Goal: Transaction & Acquisition: Purchase product/service

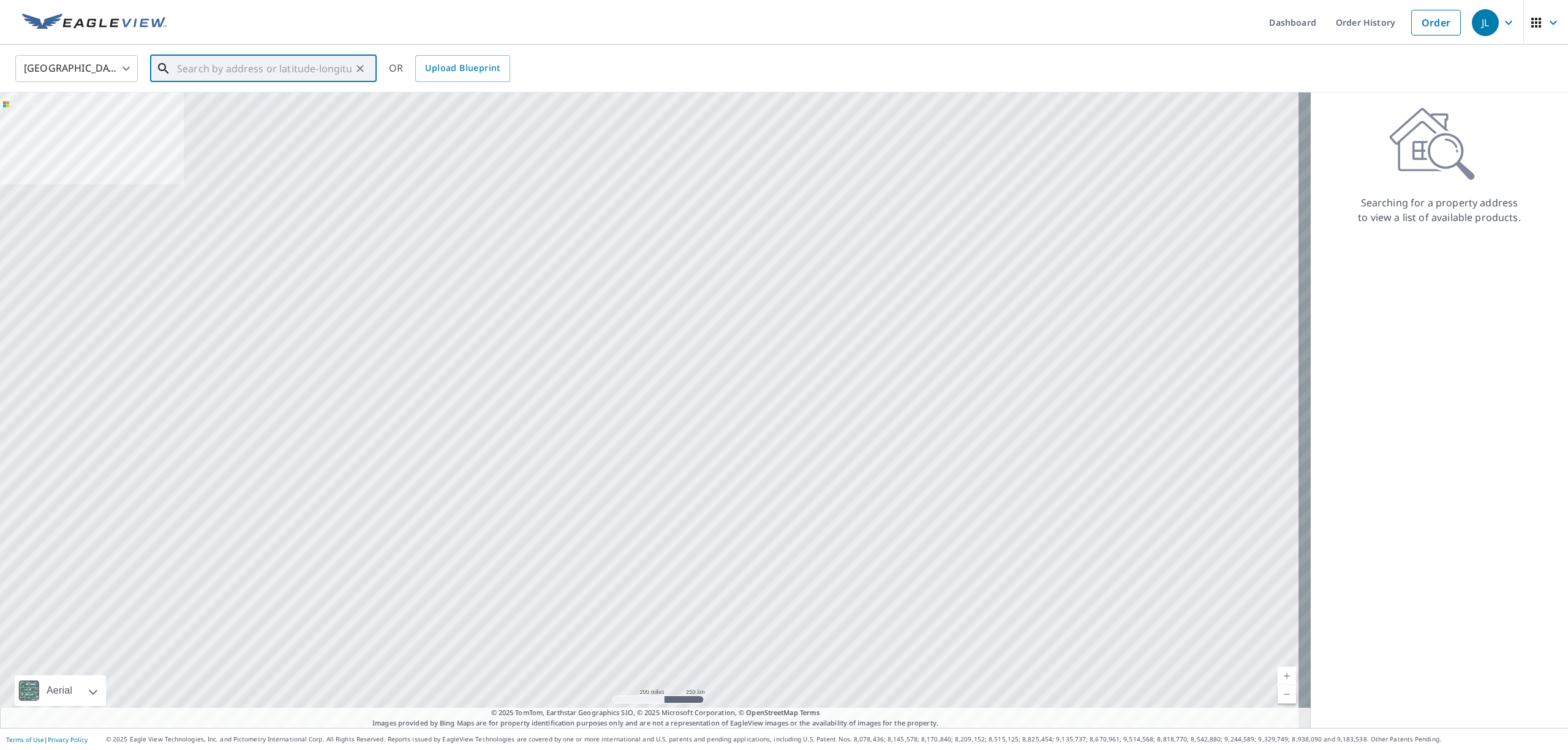
click at [250, 60] on input "text" at bounding box center [264, 68] width 175 height 34
click at [278, 112] on p "Carbon, IN 47837" at bounding box center [270, 118] width 192 height 13
type input "[STREET_ADDRESS]"
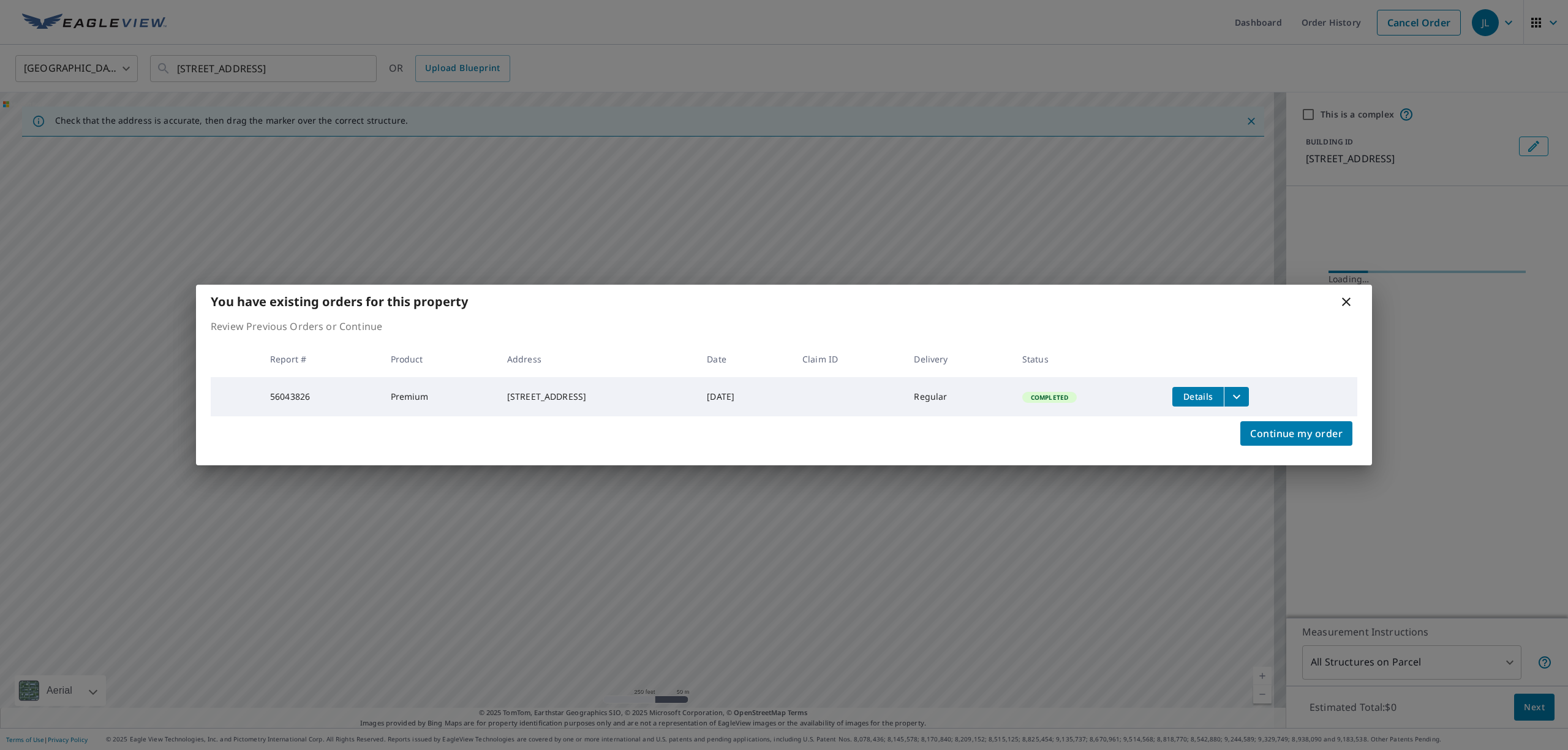
click at [1348, 302] on icon at bounding box center [1346, 302] width 15 height 15
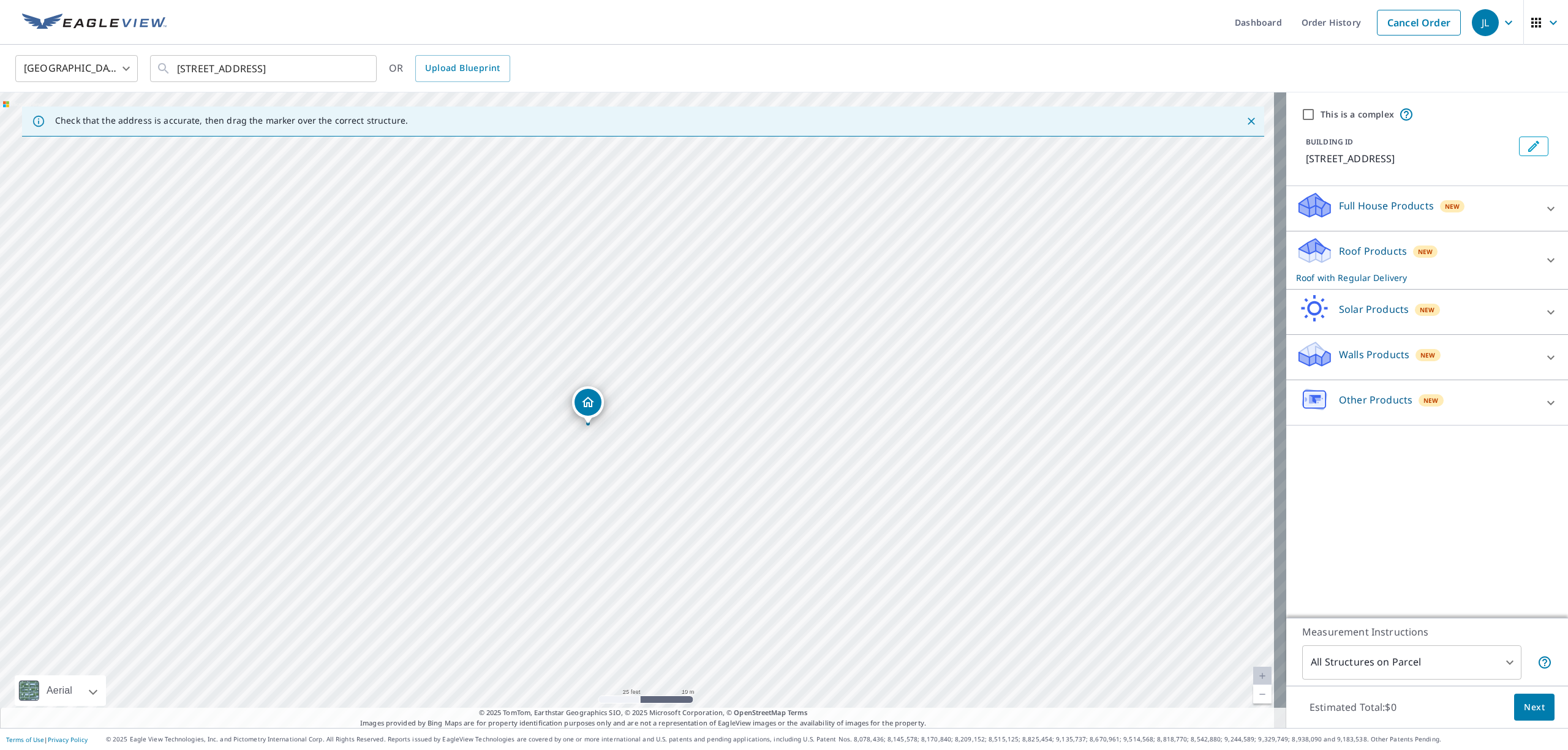
drag, startPoint x: 667, startPoint y: 564, endPoint x: 688, endPoint y: 244, distance: 320.7
click at [688, 244] on div "[STREET_ADDRESS]" at bounding box center [643, 410] width 1286 height 635
drag, startPoint x: 712, startPoint y: 291, endPoint x: 685, endPoint y: 411, distance: 123.0
click at [689, 404] on div "[STREET_ADDRESS]" at bounding box center [643, 410] width 1286 height 635
drag, startPoint x: 601, startPoint y: 464, endPoint x: 569, endPoint y: 231, distance: 235.2
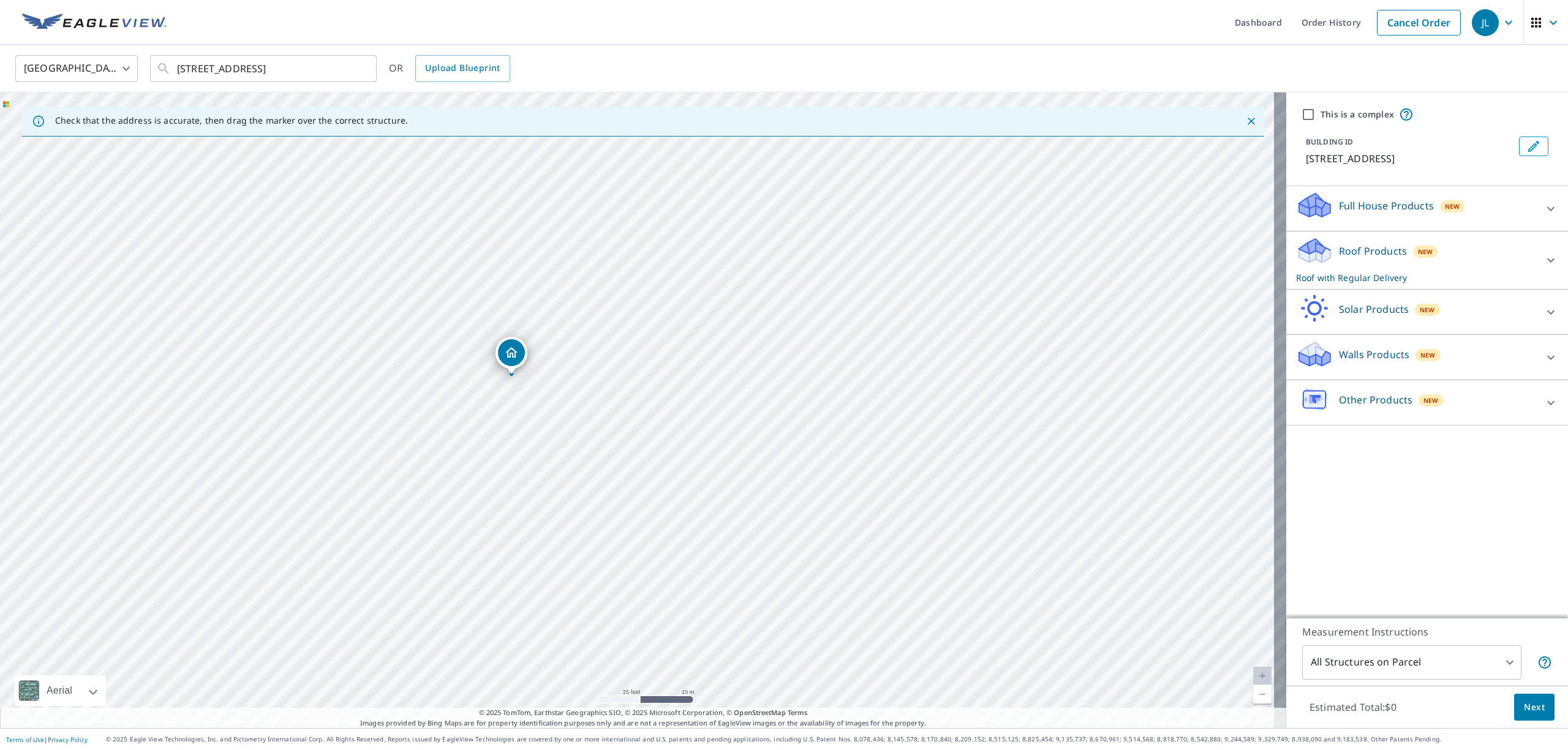
drag, startPoint x: 520, startPoint y: 367, endPoint x: 516, endPoint y: 346, distance: 21.4
click at [1358, 249] on p "Roof Products" at bounding box center [1372, 251] width 68 height 15
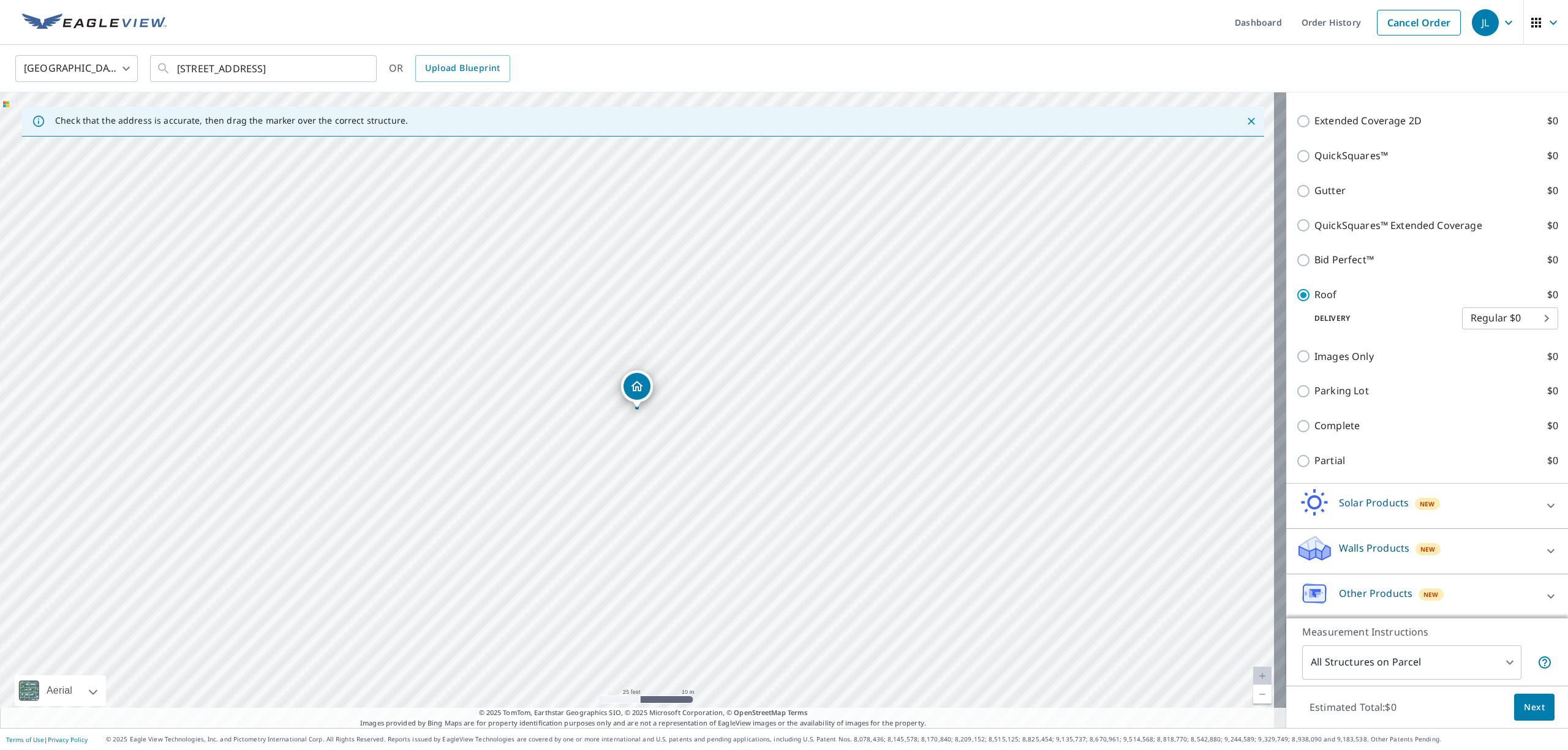
scroll to position [256, 0]
click at [1524, 706] on span "Next" at bounding box center [1534, 707] width 21 height 15
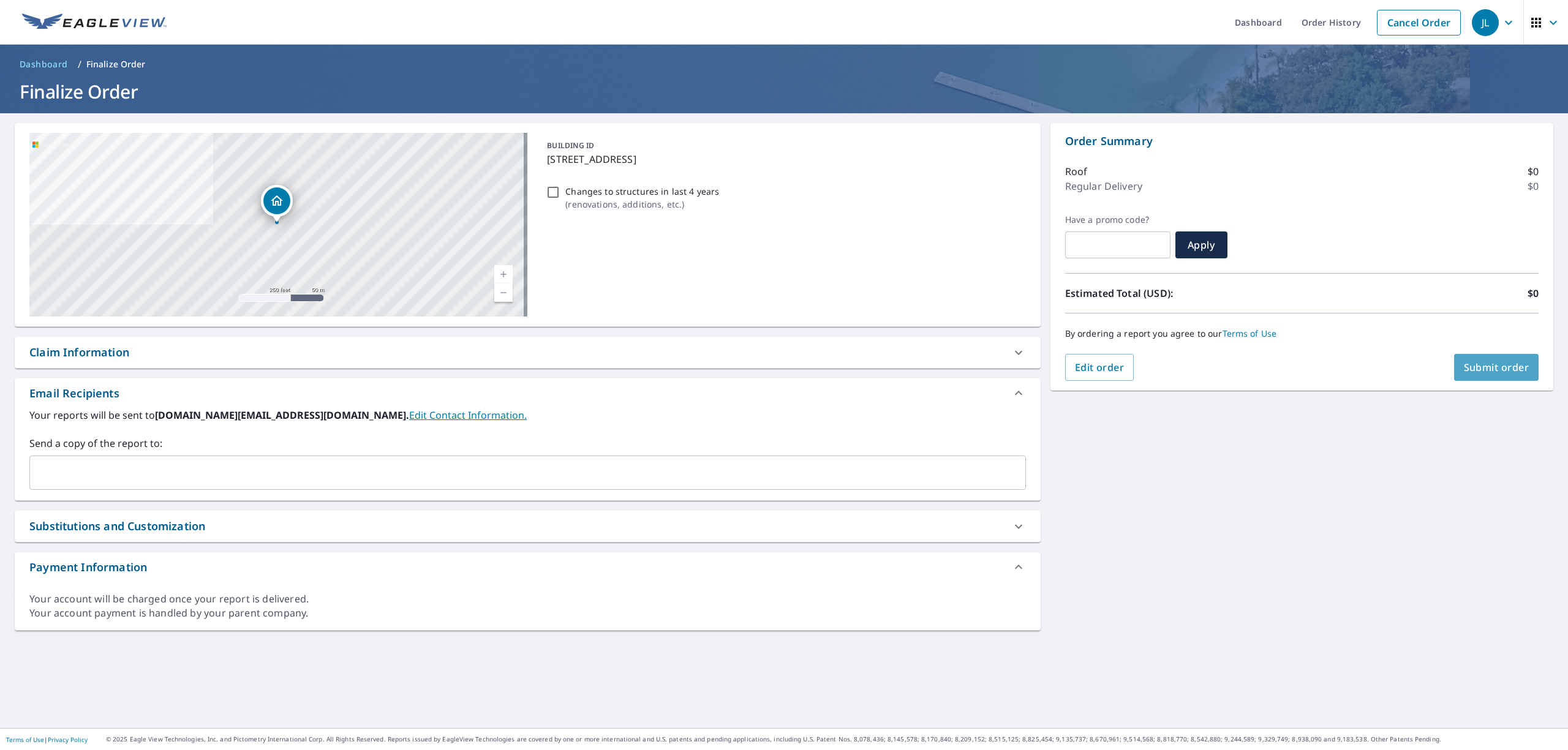
click at [1479, 359] on button "Submit order" at bounding box center [1497, 367] width 85 height 27
checkbox input "true"
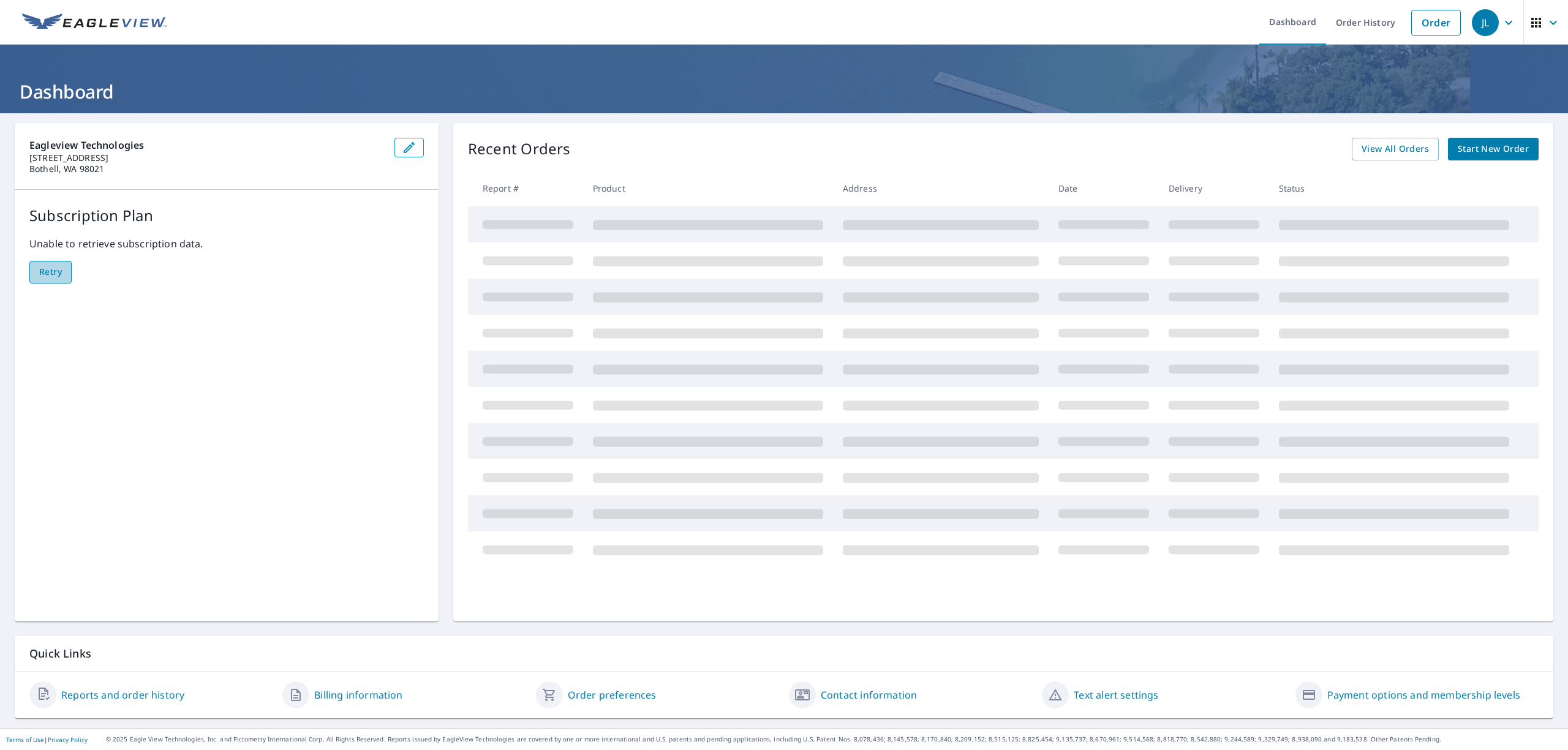
click at [66, 270] on data\ "Retry" at bounding box center [50, 272] width 42 height 22
click at [16, 274] on div "Subscription Plan Unable to retrieve subscription data. Retry" at bounding box center [226, 244] width 424 height 108
click at [60, 272] on span "Retry" at bounding box center [50, 272] width 22 height 15
click at [59, 272] on span "Retry" at bounding box center [50, 272] width 22 height 15
click at [1388, 147] on span "View All Orders" at bounding box center [1395, 149] width 67 height 15
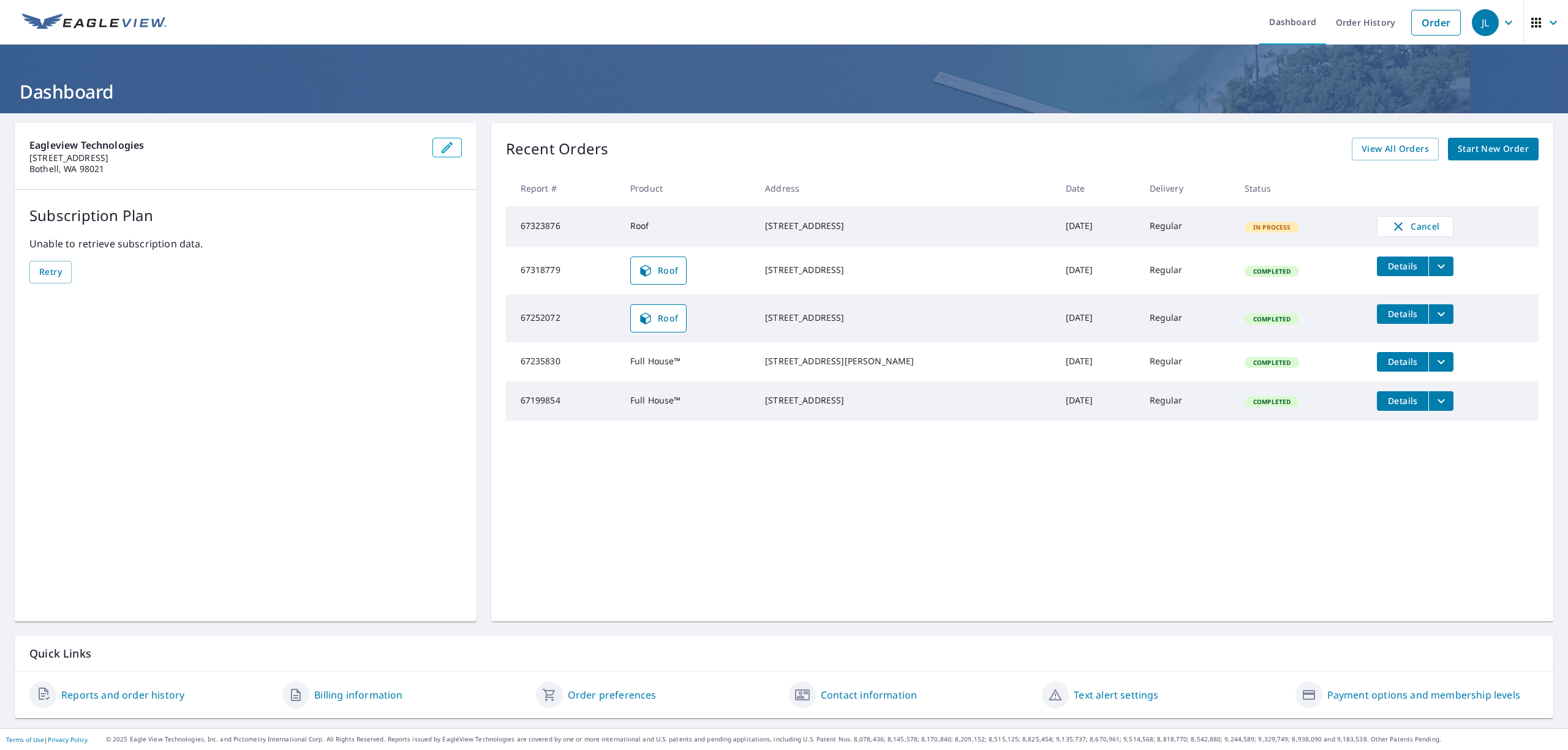
click at [1434, 265] on icon "filesDropdownBtn-67318779" at bounding box center [1441, 266] width 15 height 15
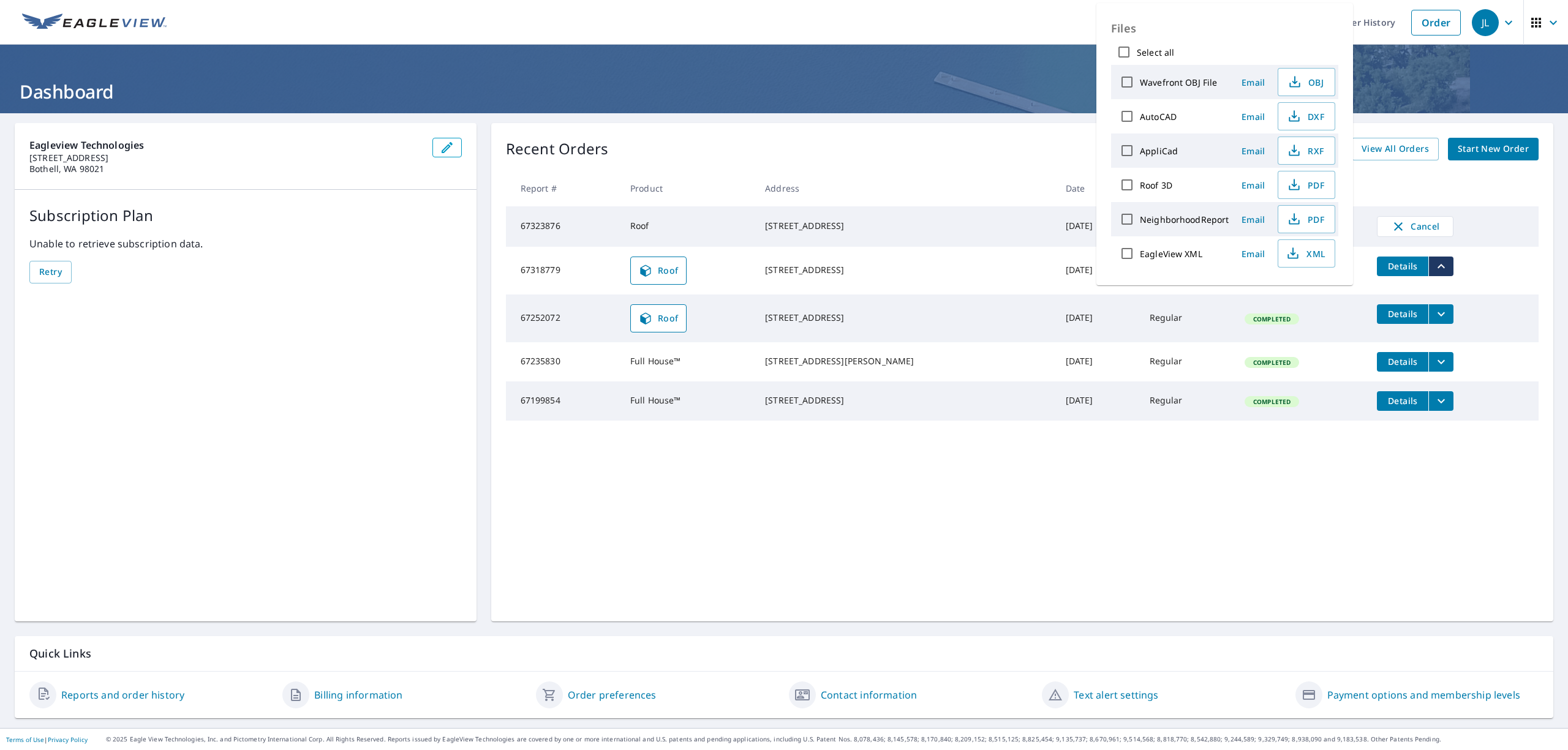
click at [799, 529] on div "Recent Orders View All Orders Start New Order Report # Product Address Date Del…" at bounding box center [1022, 372] width 1062 height 499
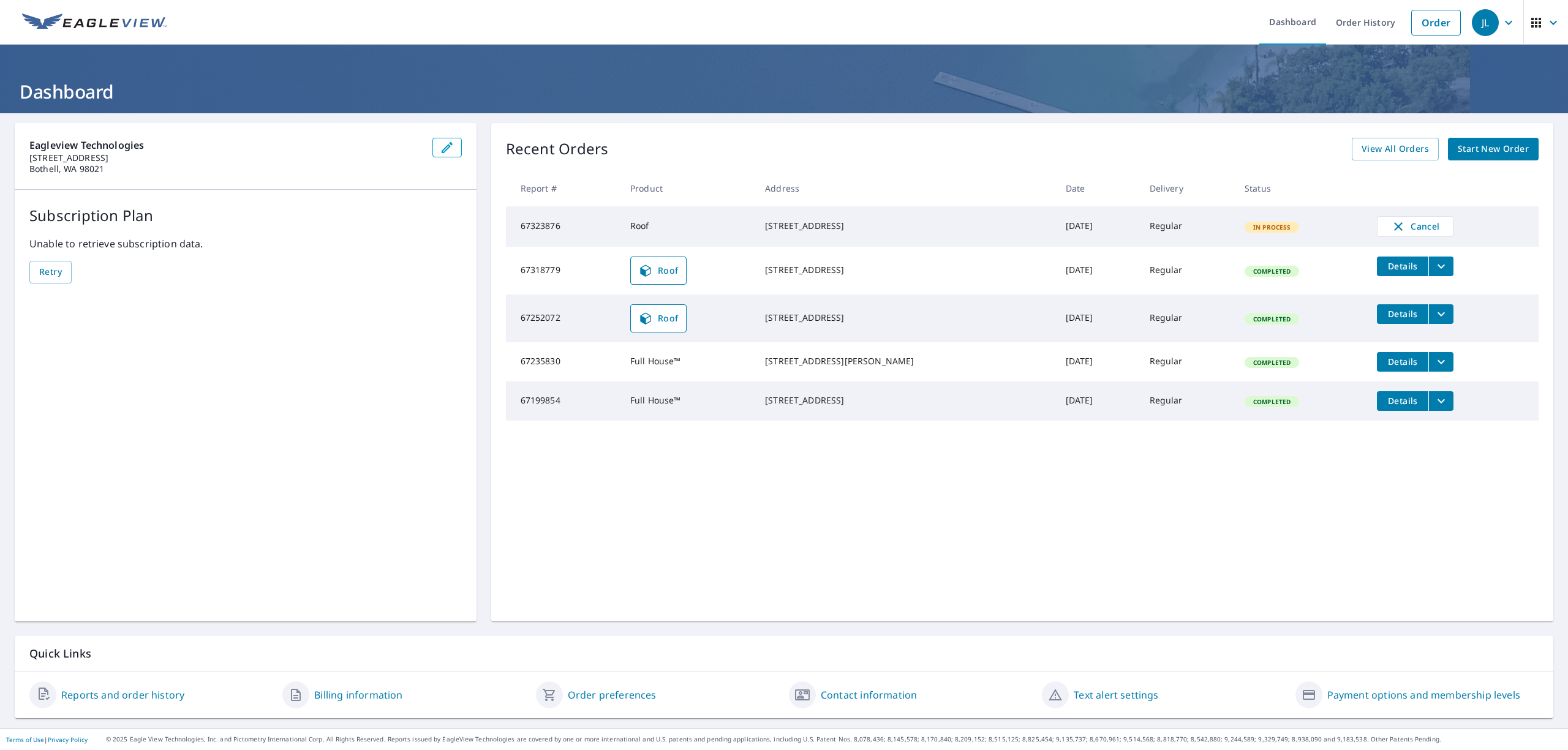
click at [1434, 267] on icon "filesDropdownBtn-67318779" at bounding box center [1441, 266] width 15 height 15
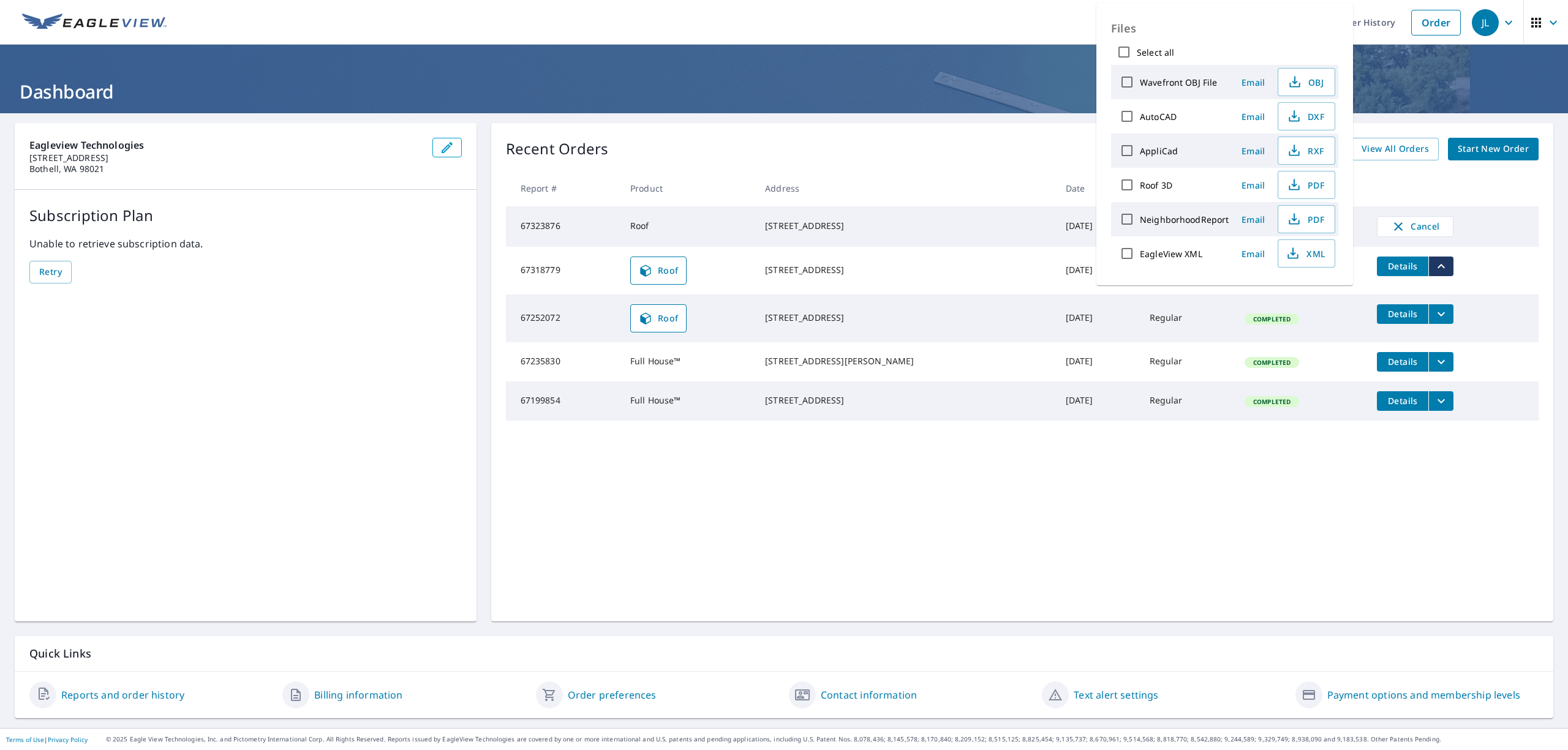
click at [1384, 265] on span "Details" at bounding box center [1402, 266] width 37 height 12
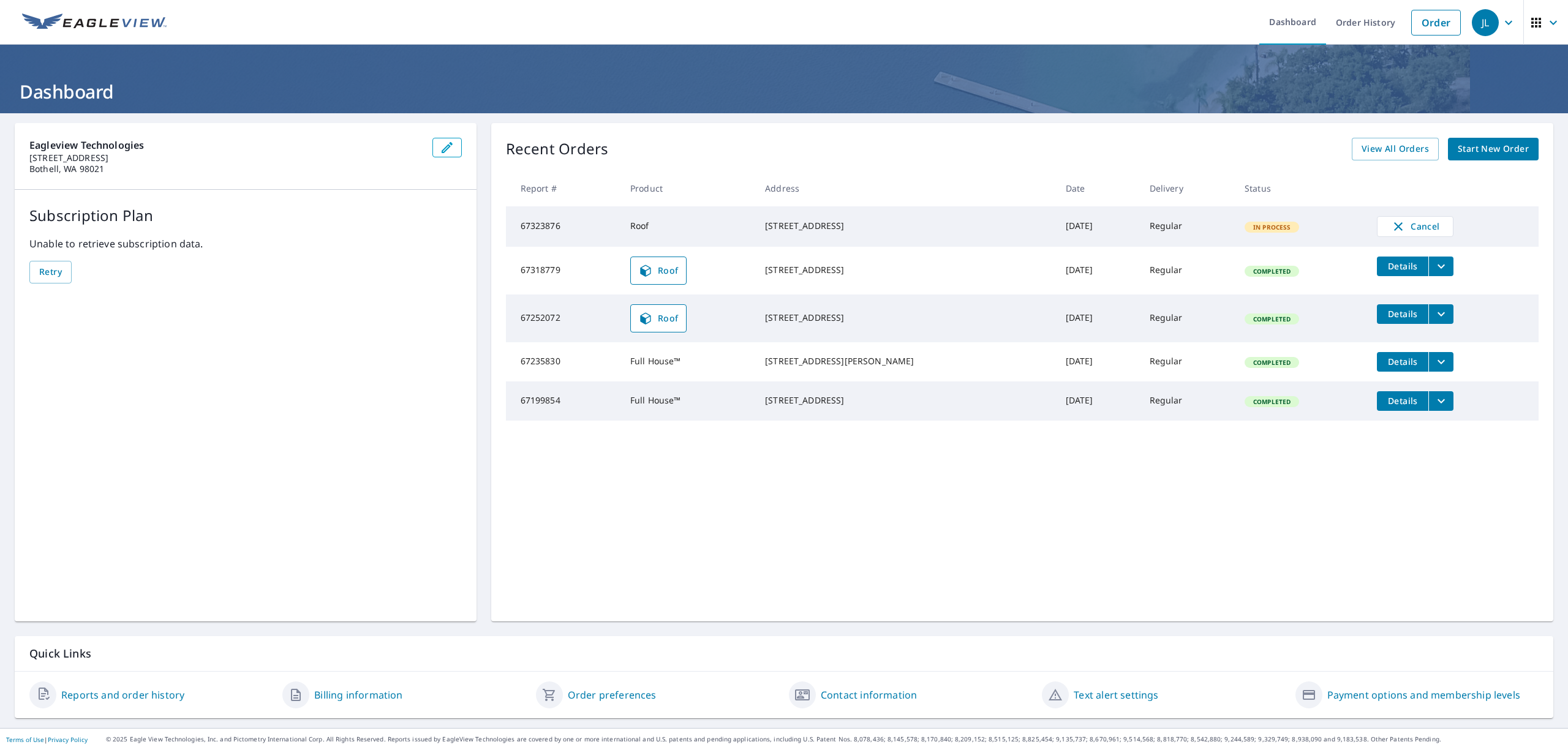
click at [1437, 268] on icon "filesDropdownBtn-67318779" at bounding box center [1441, 266] width 8 height 4
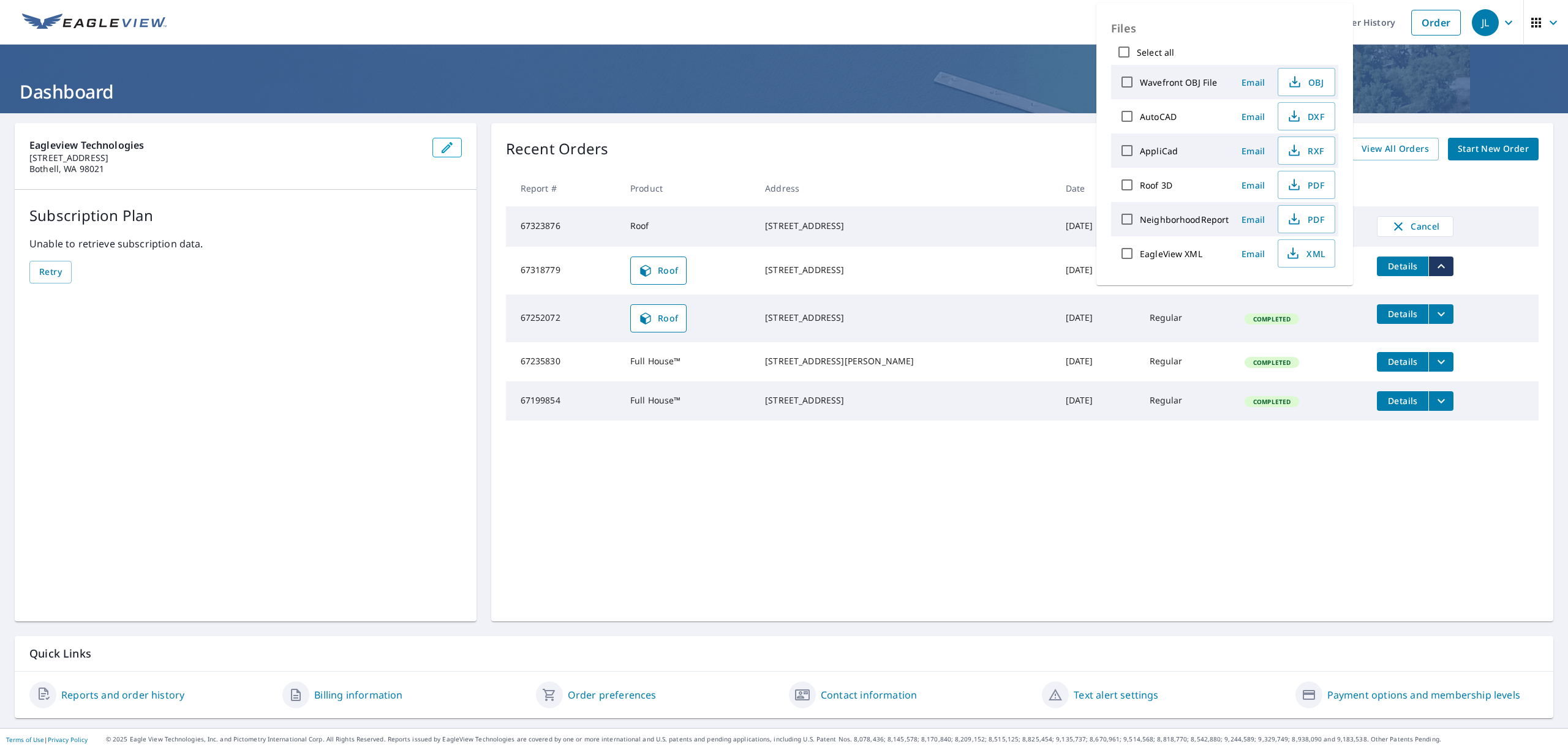
click at [1249, 189] on span "Email" at bounding box center [1254, 185] width 29 height 12
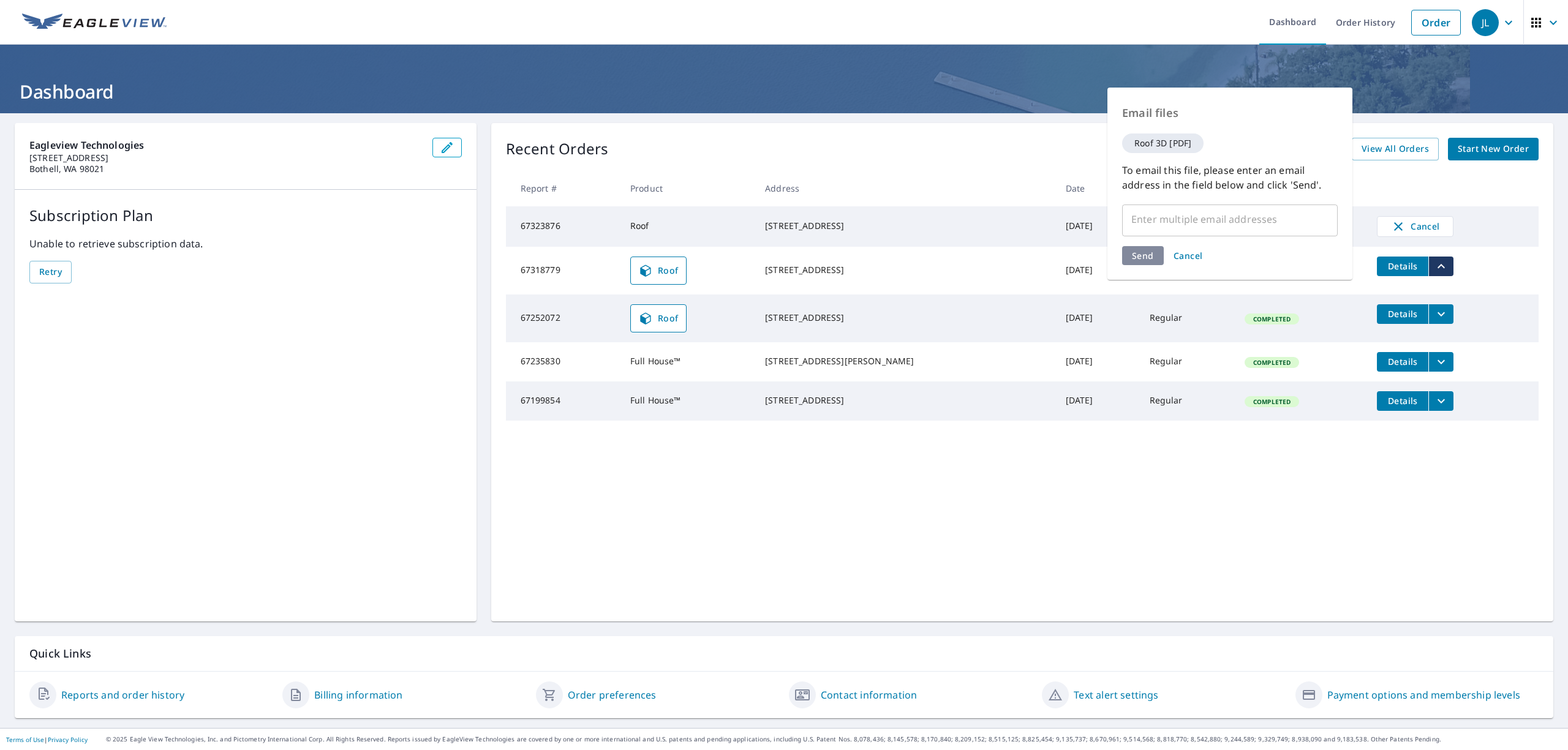
click at [1228, 219] on input "text" at bounding box center [1221, 219] width 187 height 23
